Goal: Use online tool/utility: Utilize a website feature to perform a specific function

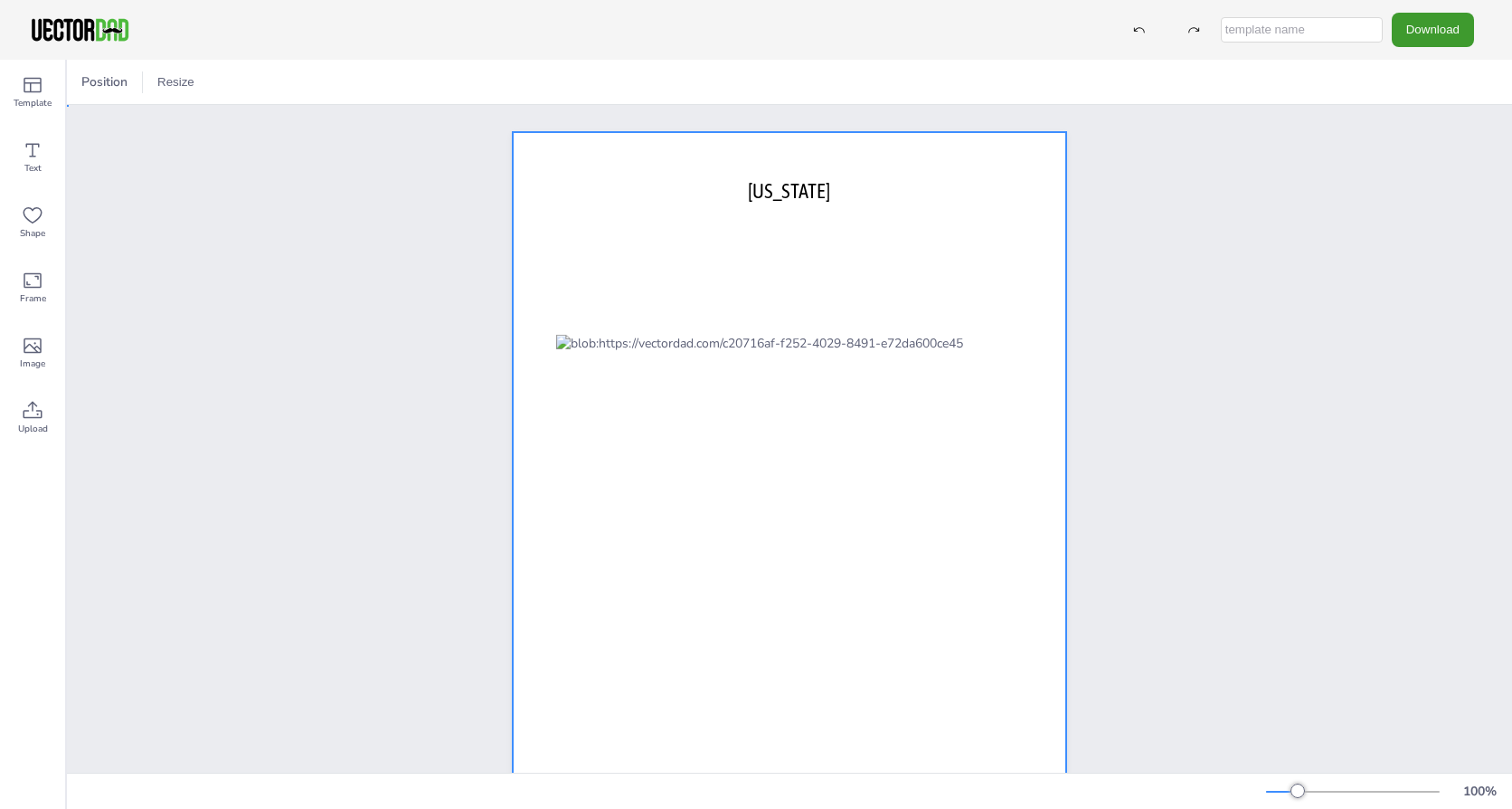
click at [898, 290] on div at bounding box center [789, 490] width 554 height 715
click at [140, 89] on span "Position" at bounding box center [140, 82] width 53 height 17
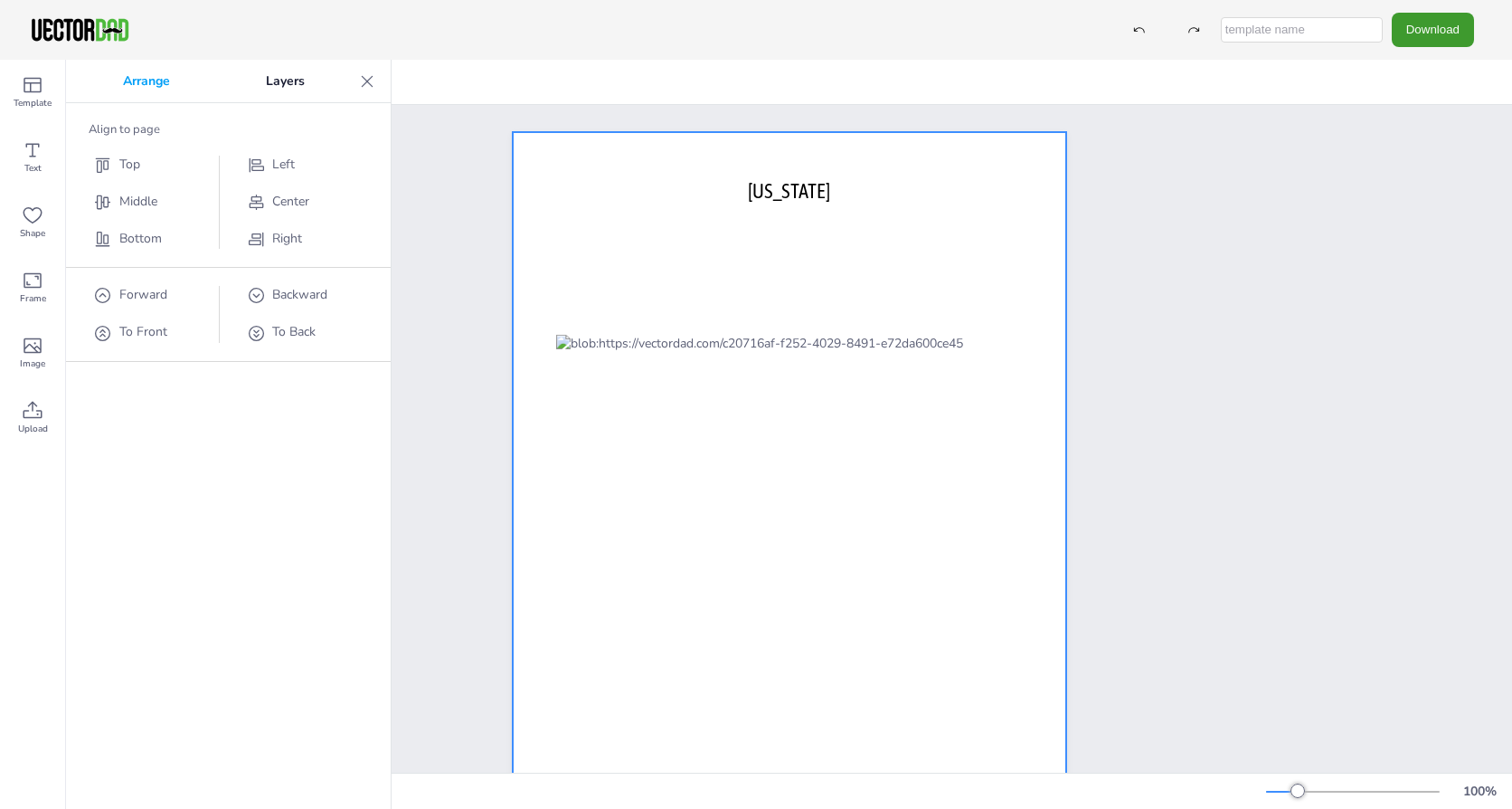
click at [363, 80] on icon at bounding box center [367, 81] width 18 height 18
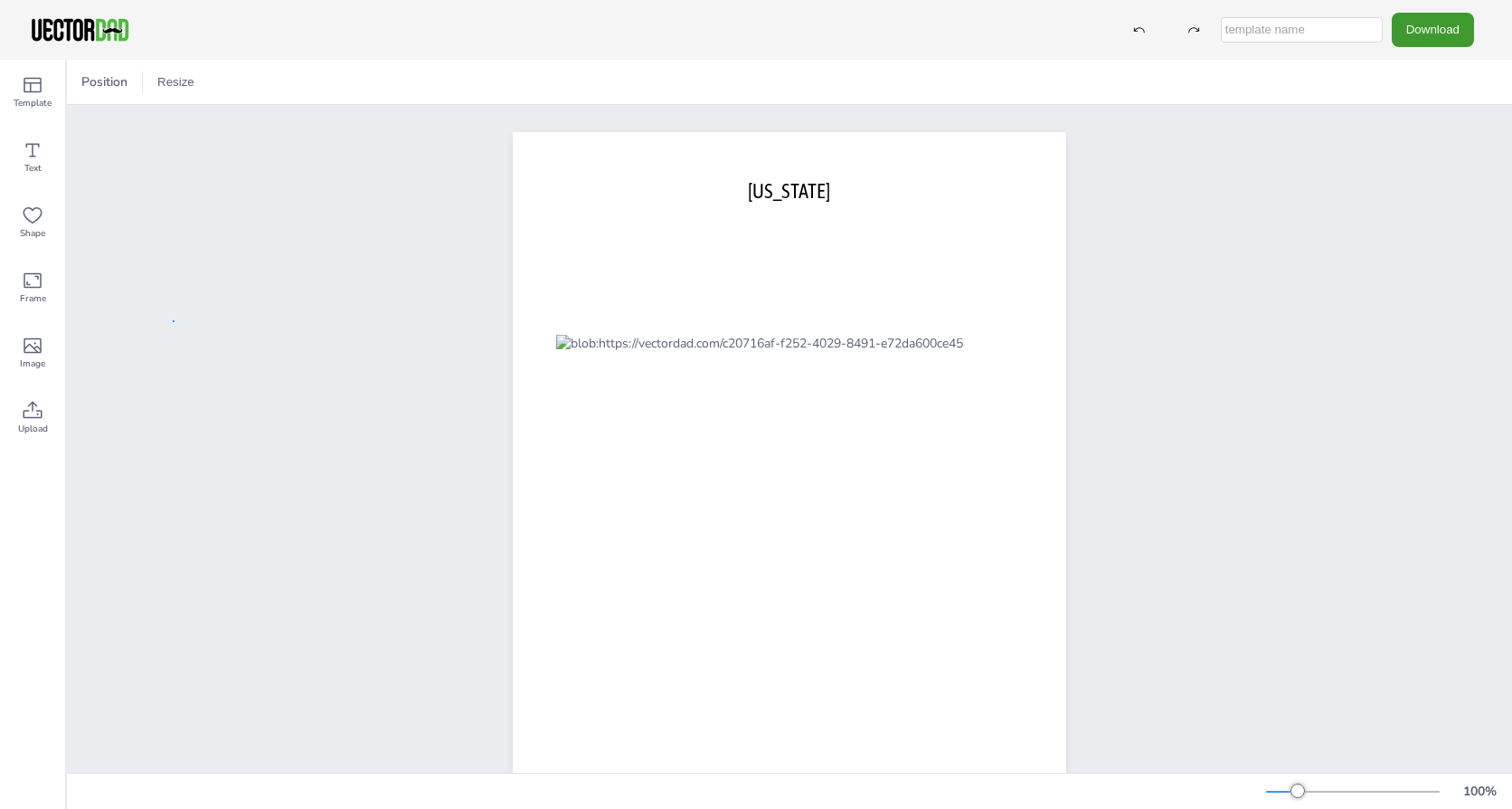
drag, startPoint x: 1428, startPoint y: 1, endPoint x: 173, endPoint y: 320, distance: 1294.9
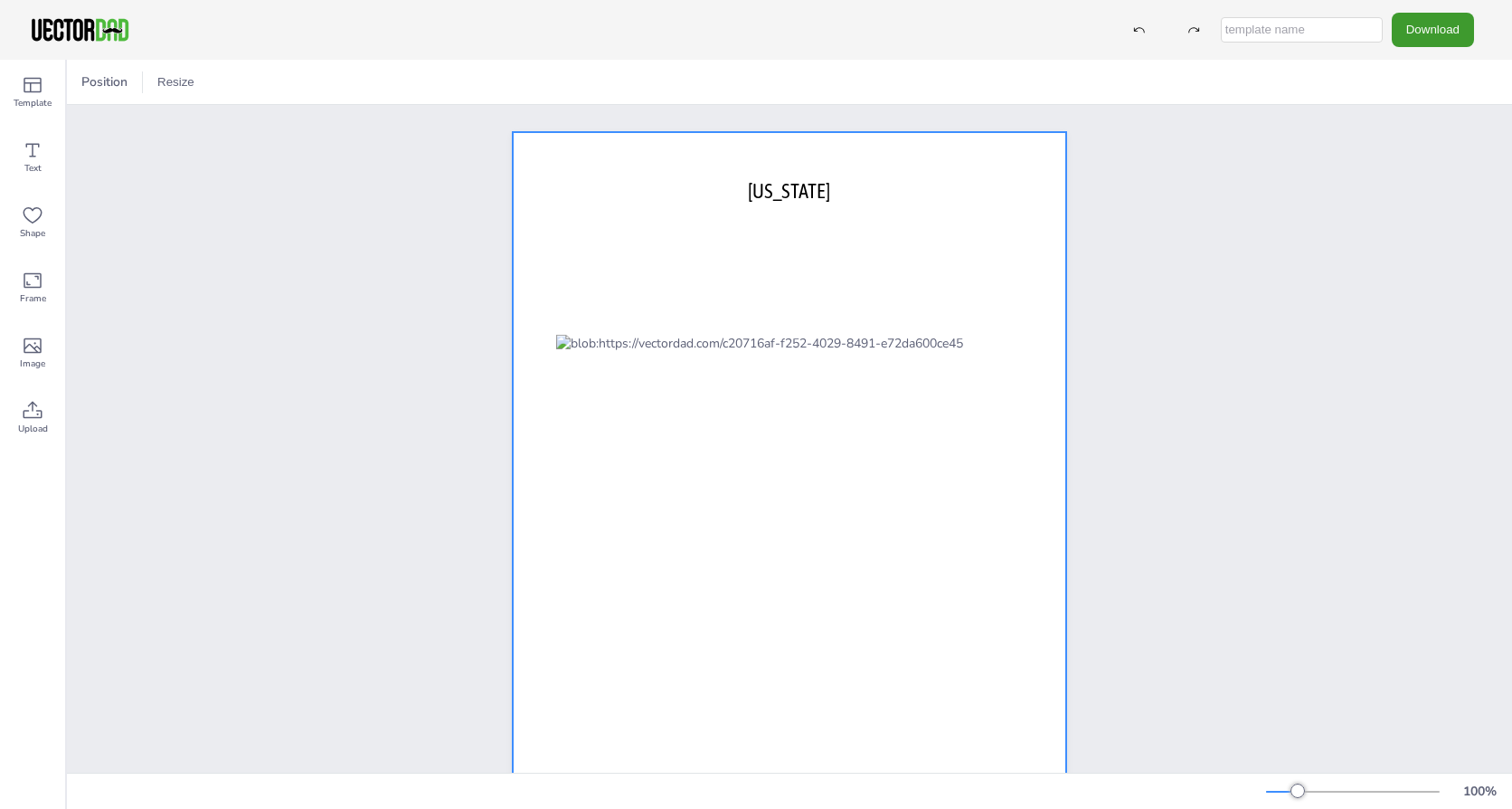
click at [781, 262] on div at bounding box center [789, 490] width 554 height 715
click at [29, 340] on icon at bounding box center [32, 345] width 22 height 22
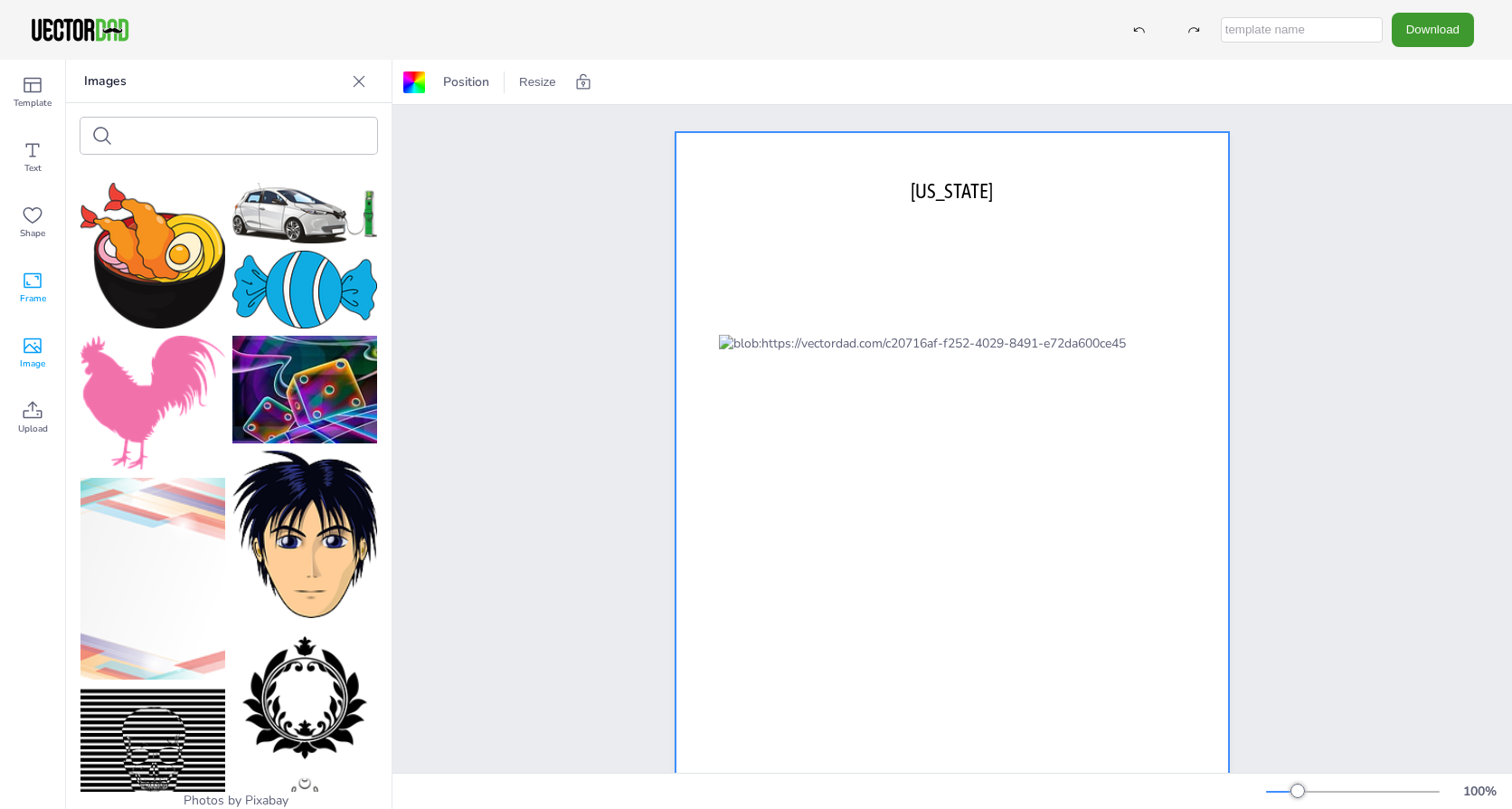
click at [29, 292] on span "Frame" at bounding box center [33, 298] width 26 height 14
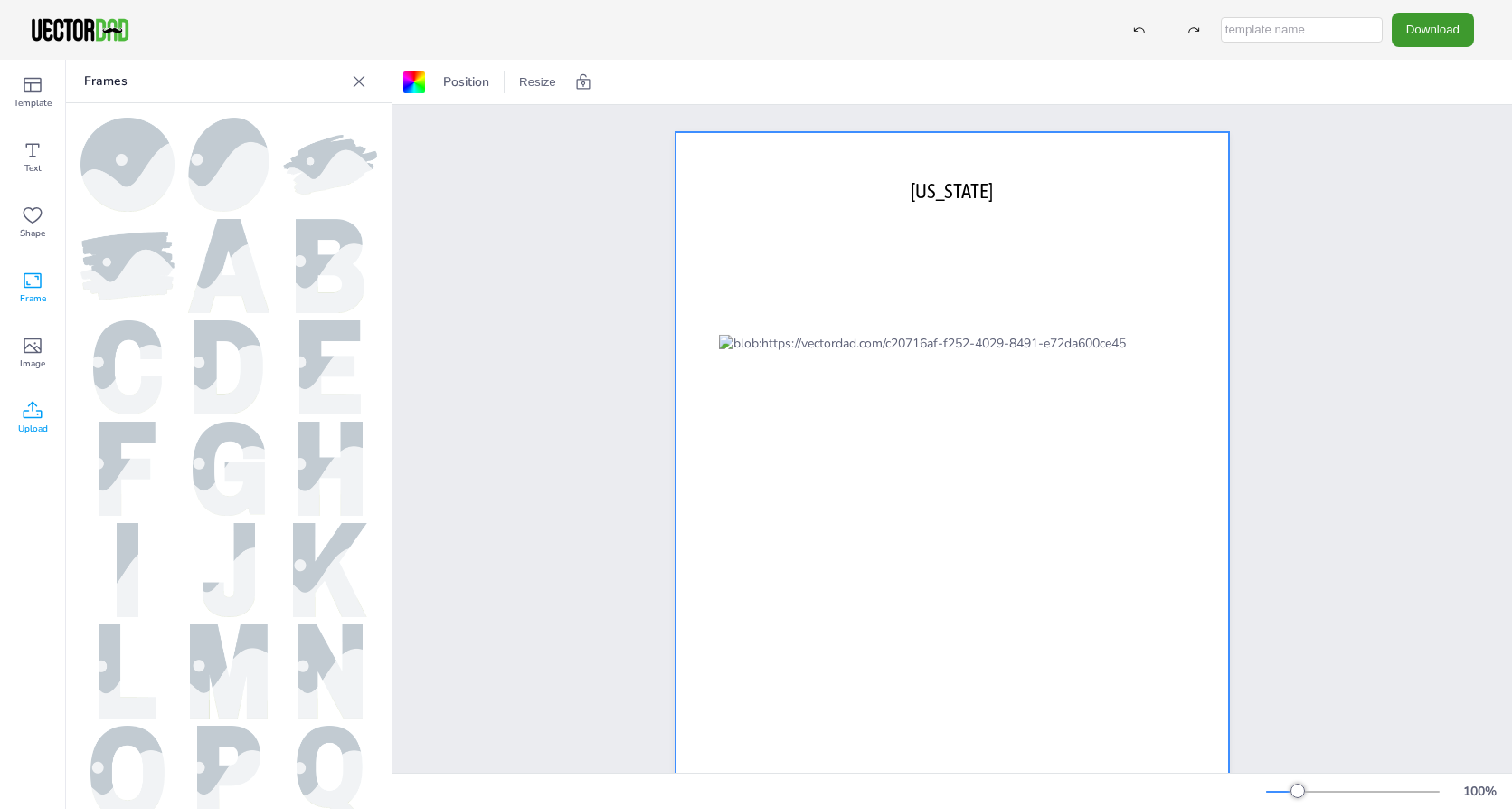
click at [26, 420] on icon at bounding box center [32, 410] width 22 height 22
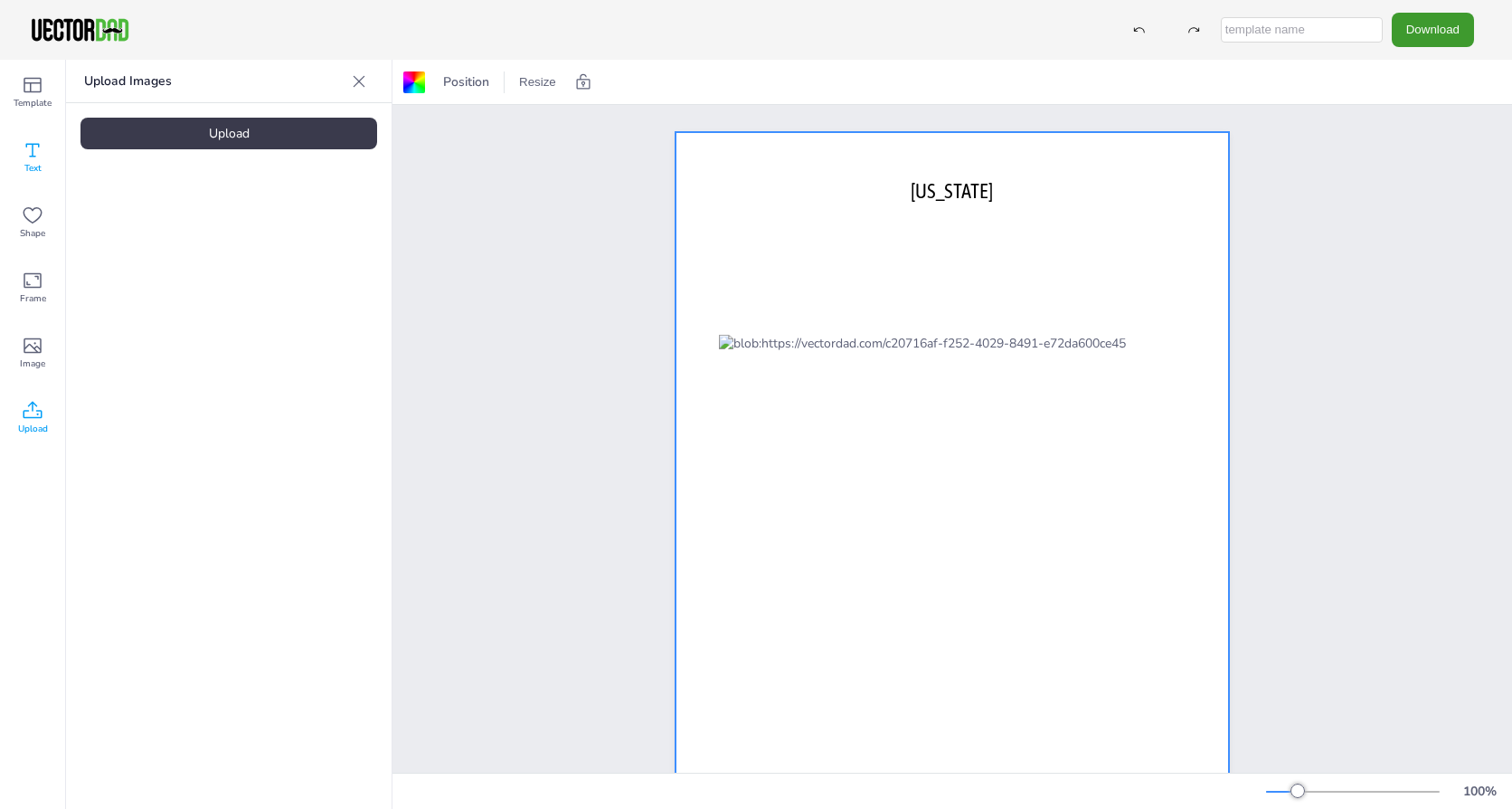
click at [28, 167] on span "Text" at bounding box center [33, 168] width 17 height 14
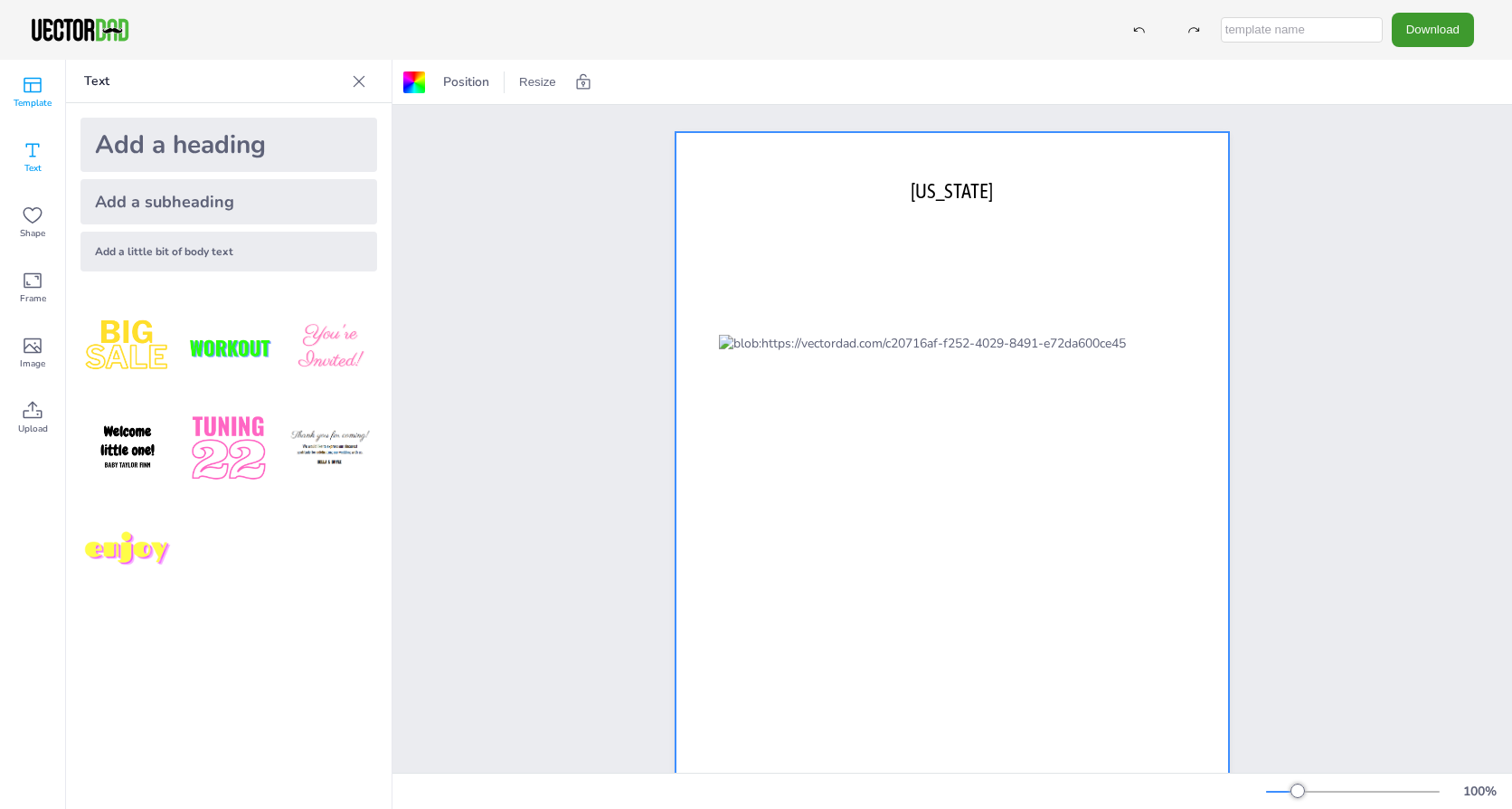
click at [28, 99] on span "Template" at bounding box center [32, 102] width 38 height 14
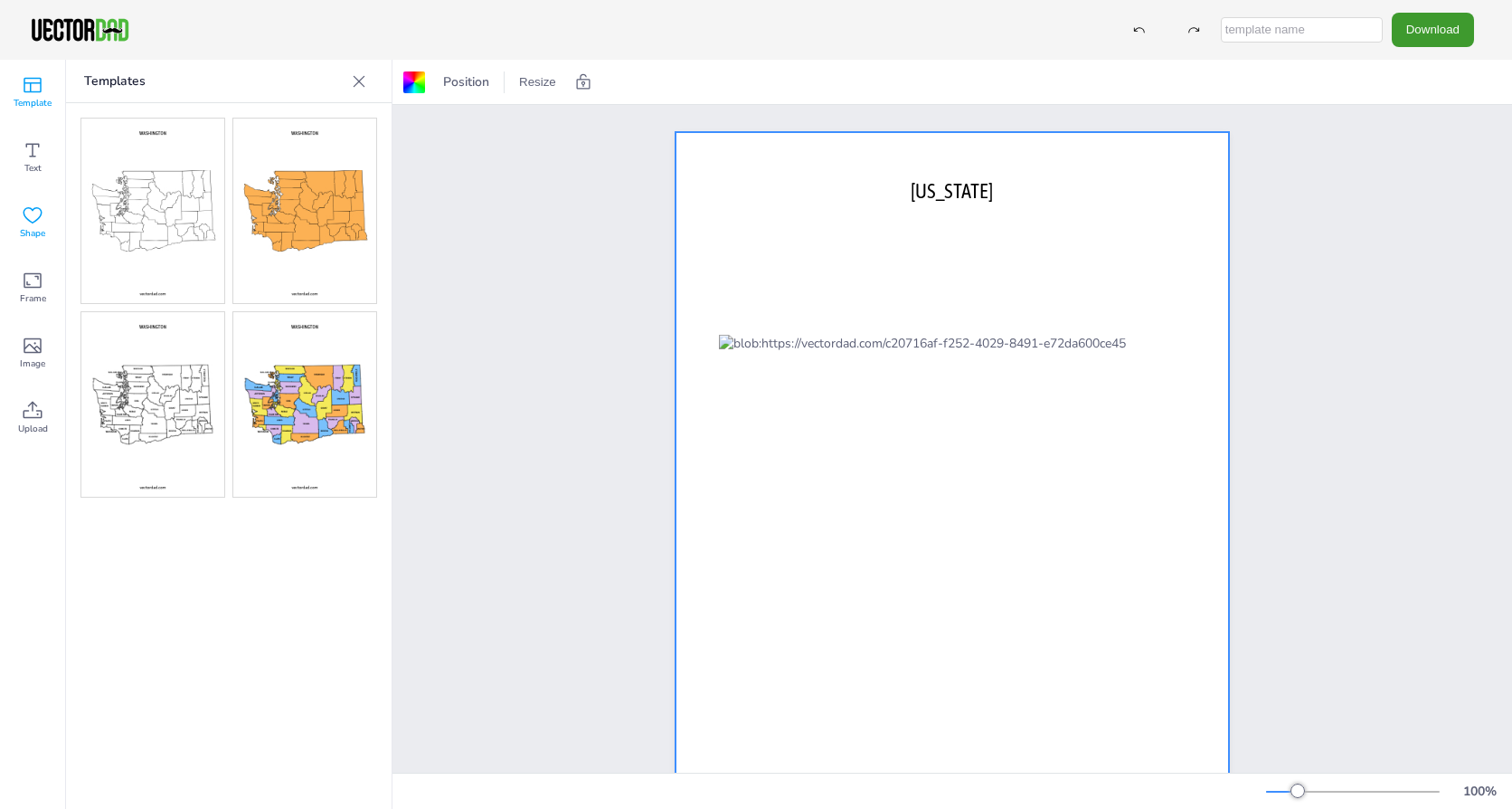
click at [22, 232] on span "Shape" at bounding box center [32, 233] width 25 height 14
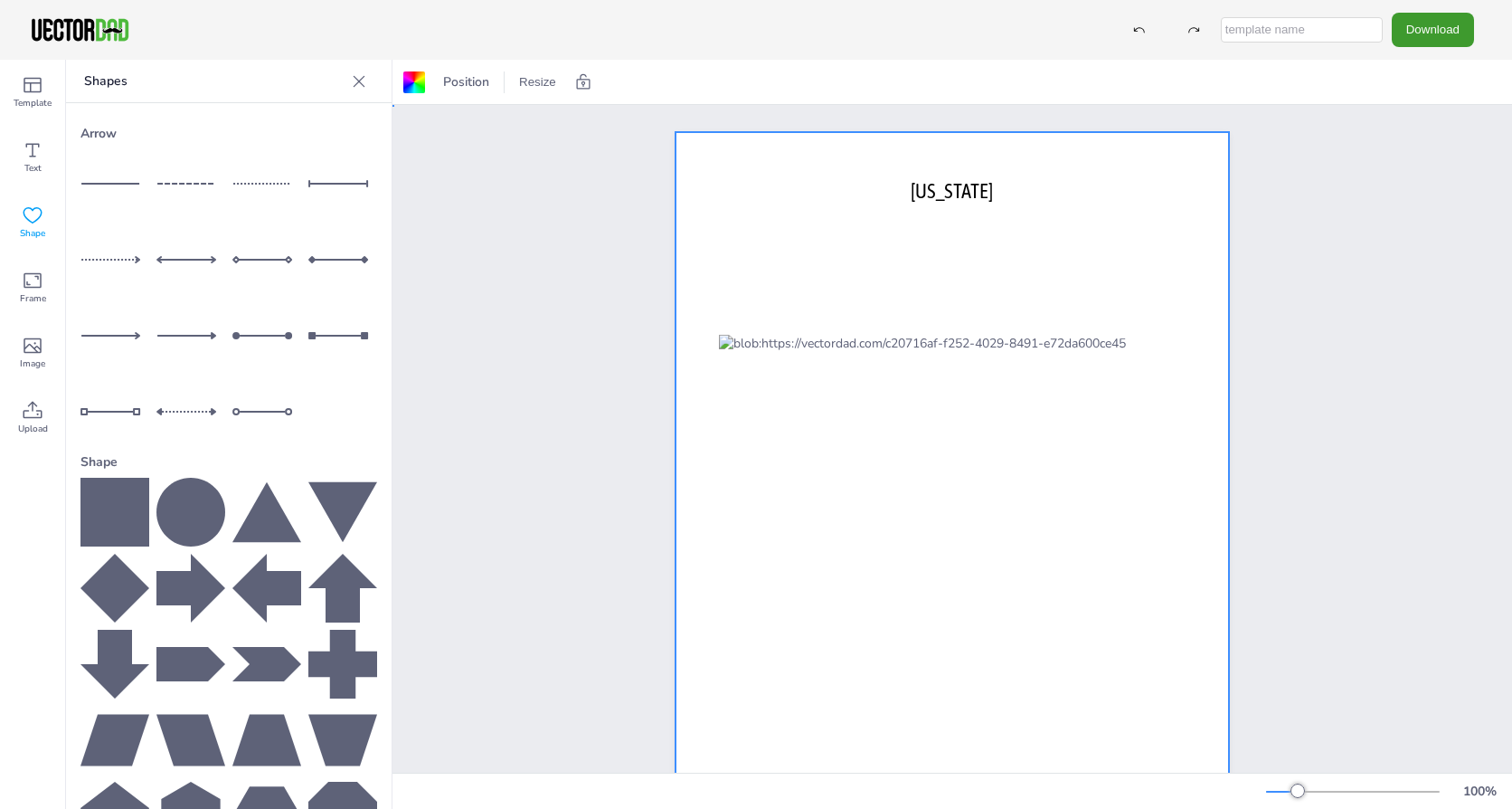
click at [481, 306] on div "[DOMAIN_NAME] [US_STATE]" at bounding box center [952, 490] width 1120 height 770
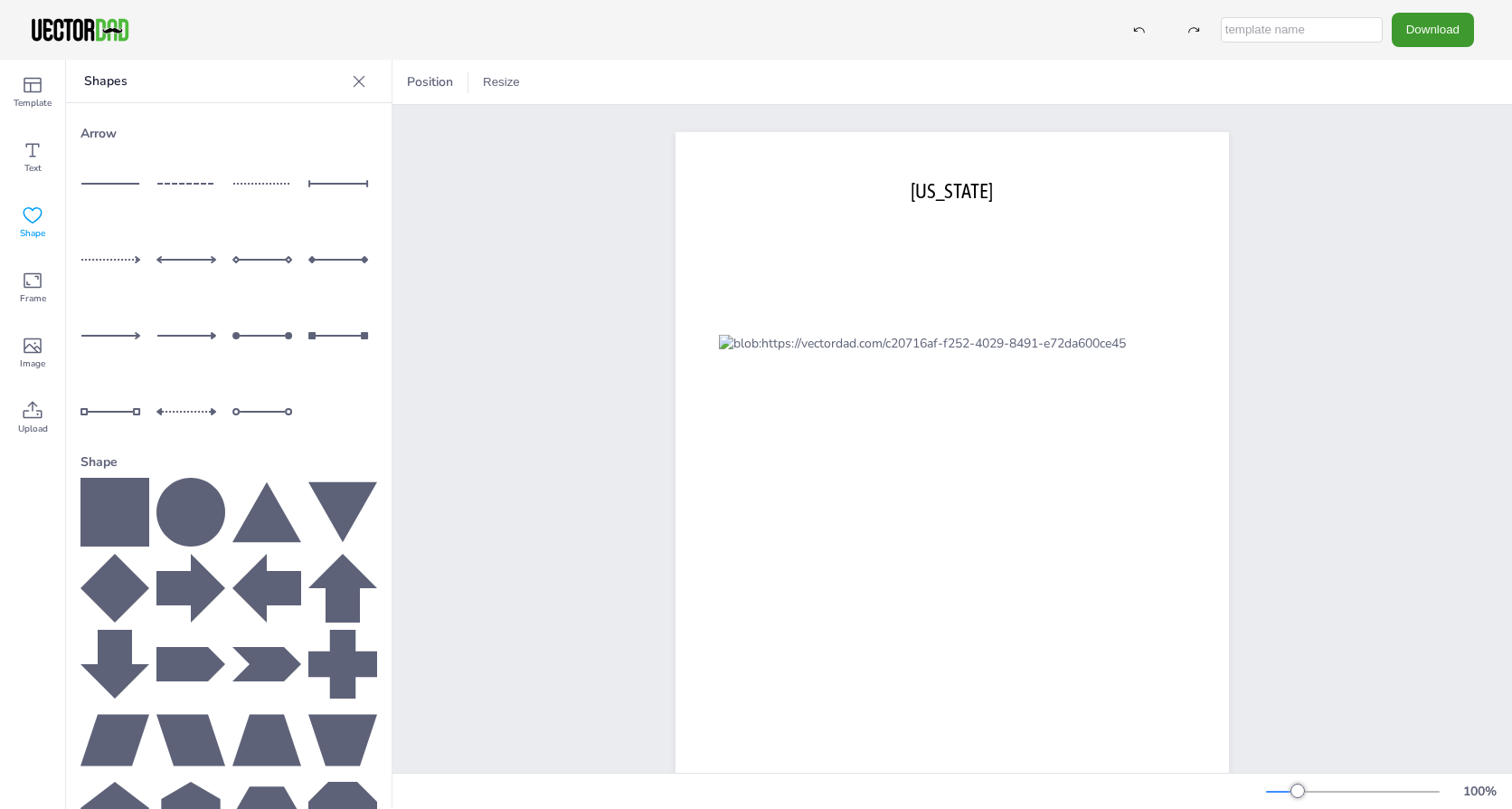
click at [354, 76] on icon at bounding box center [359, 81] width 12 height 12
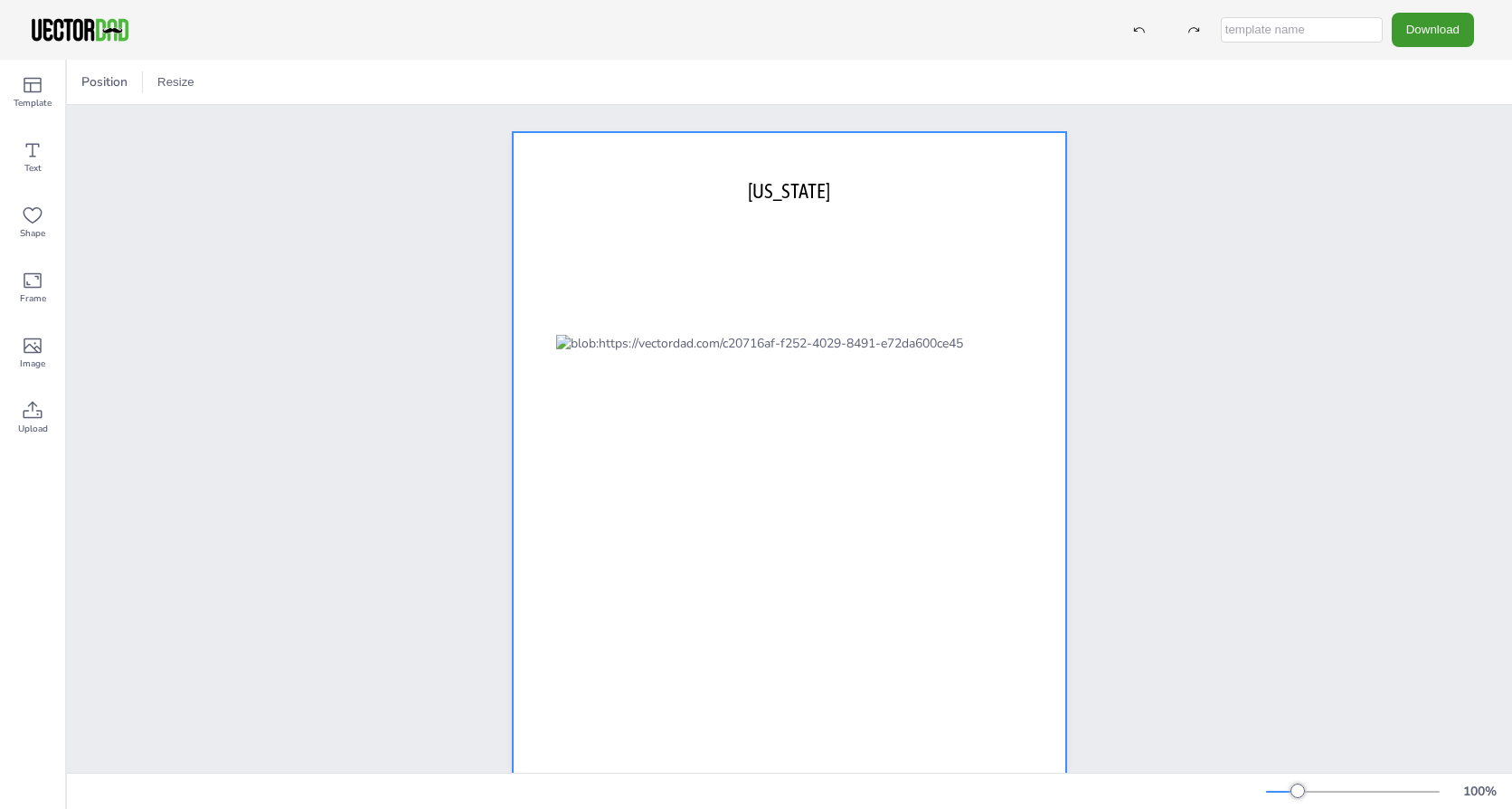
click at [771, 248] on div at bounding box center [789, 490] width 554 height 715
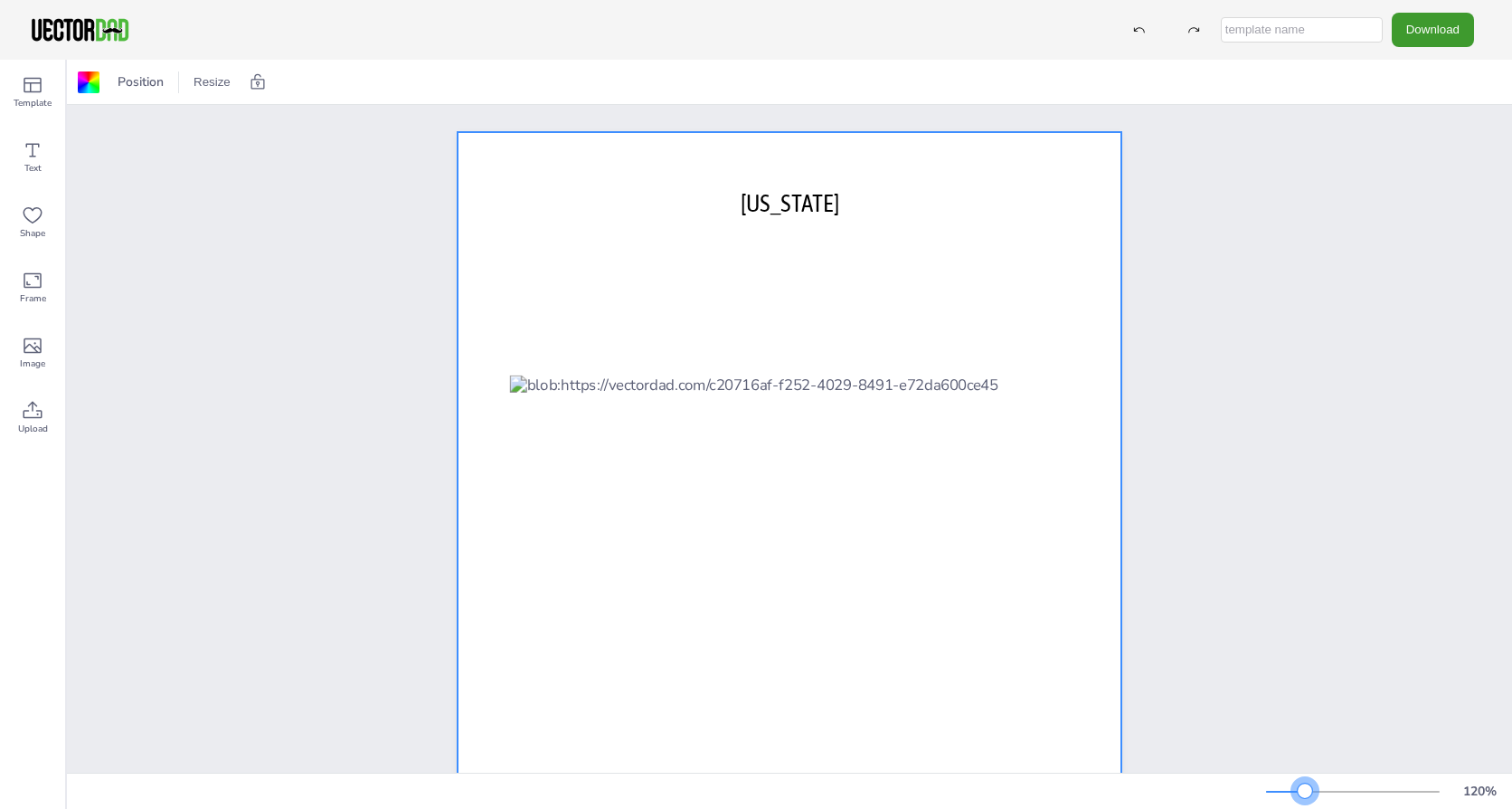
drag, startPoint x: 1293, startPoint y: 791, endPoint x: 1306, endPoint y: 786, distance: 13.9
click at [1306, 786] on div at bounding box center [1305, 790] width 14 height 14
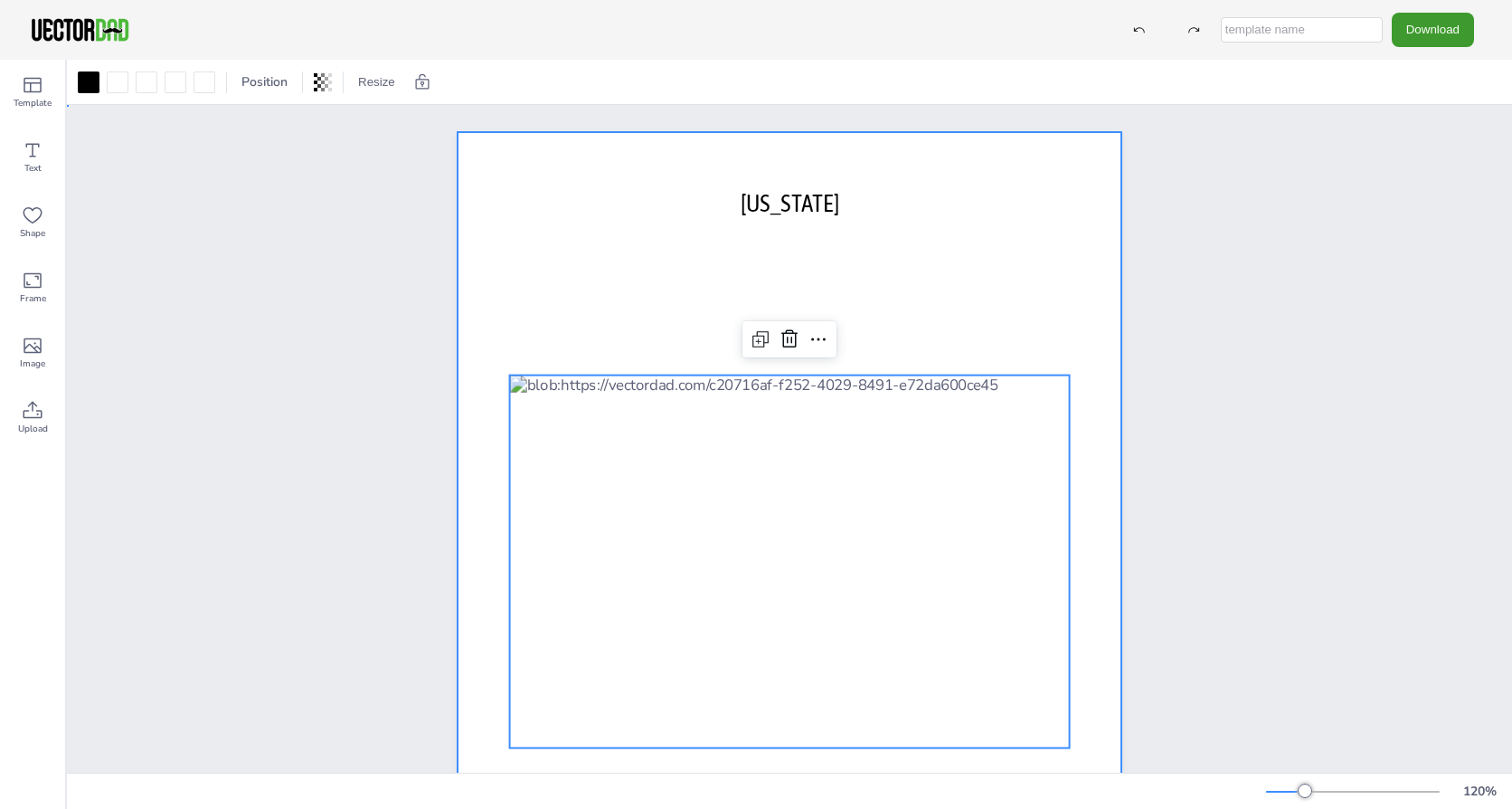
click at [989, 254] on div at bounding box center [789, 561] width 664 height 859
